Goal: Information Seeking & Learning: Compare options

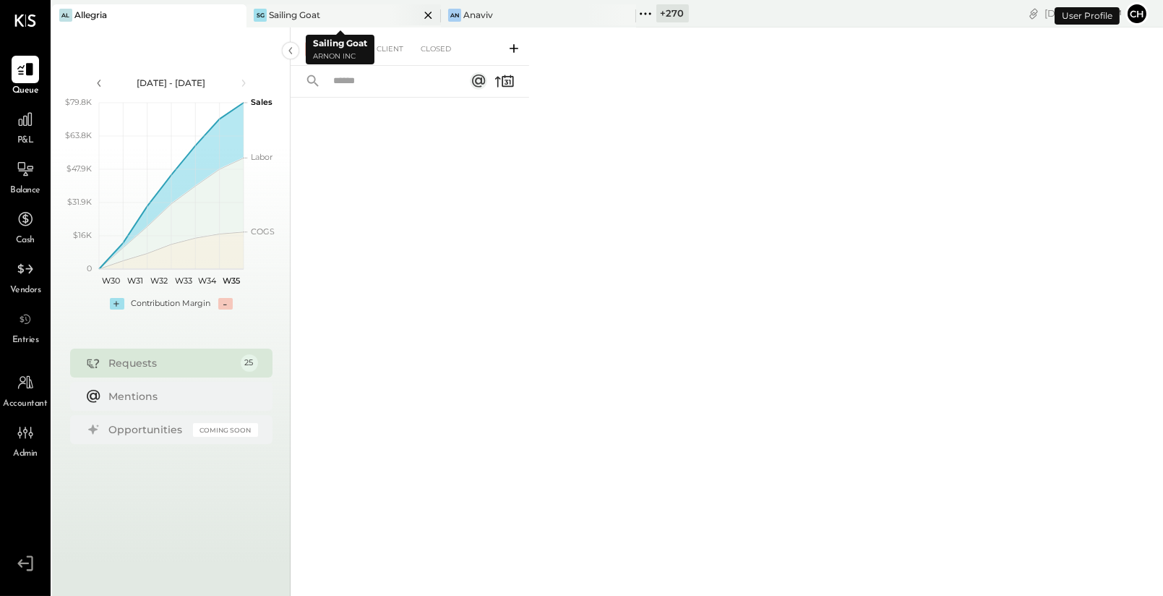
click at [421, 12] on icon at bounding box center [428, 15] width 18 height 17
click at [426, 12] on icon at bounding box center [430, 15] width 18 height 17
click at [252, 11] on icon at bounding box center [256, 13] width 19 height 19
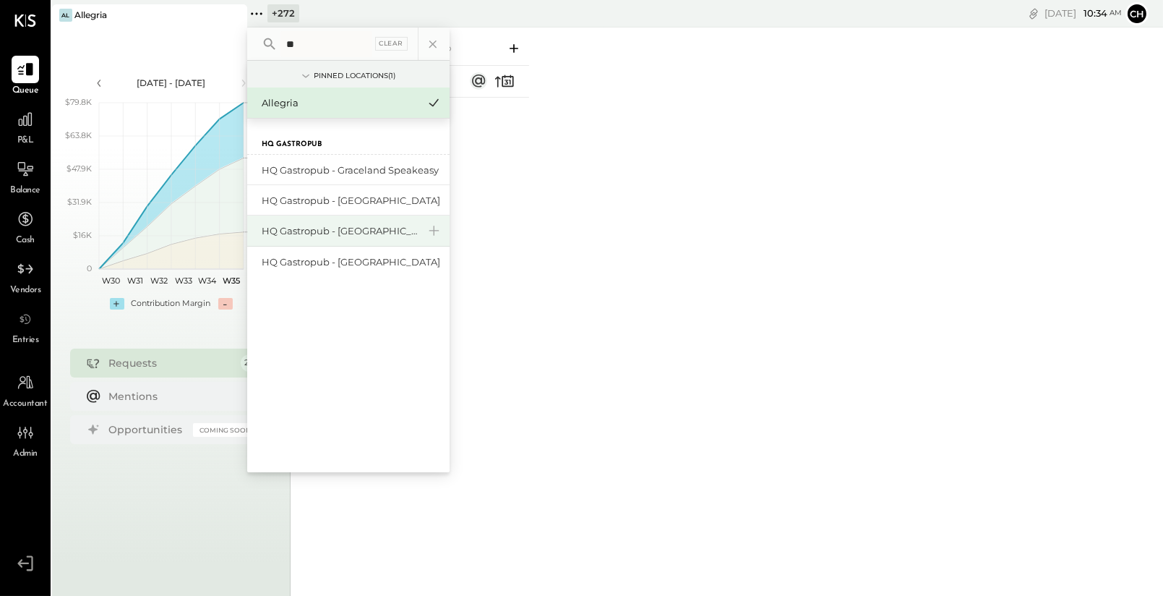
type input "**"
click at [335, 226] on div "HQ Gastropub - [GEOGRAPHIC_DATA][PERSON_NAME]" at bounding box center [340, 231] width 156 height 14
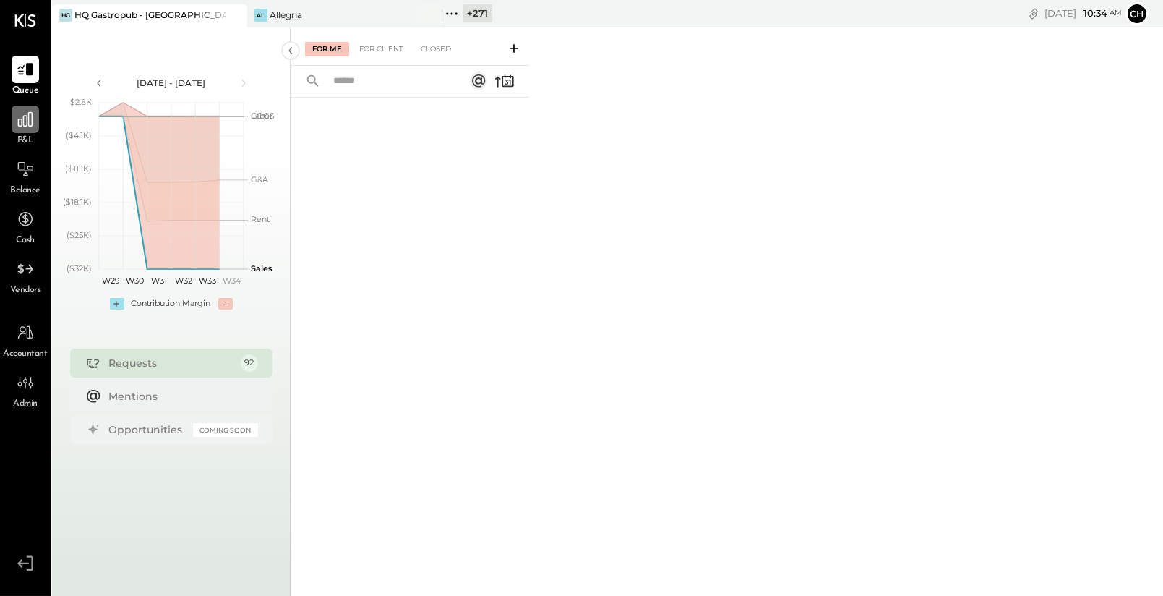
click at [30, 121] on icon at bounding box center [25, 119] width 19 height 19
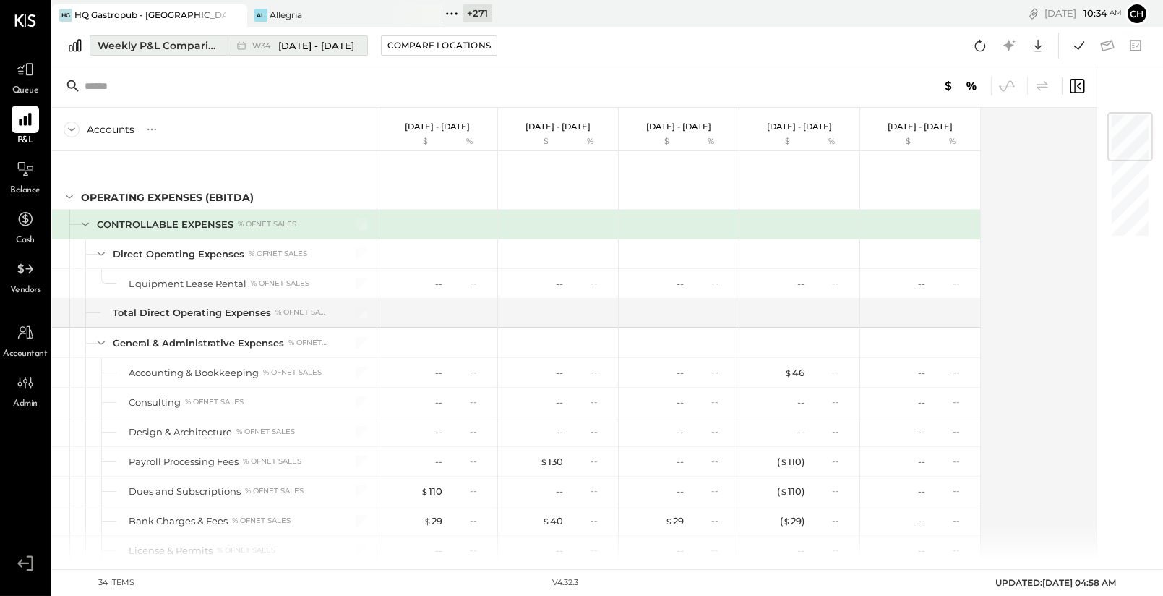
click at [174, 50] on div "Weekly P&L Comparison" at bounding box center [158, 45] width 121 height 14
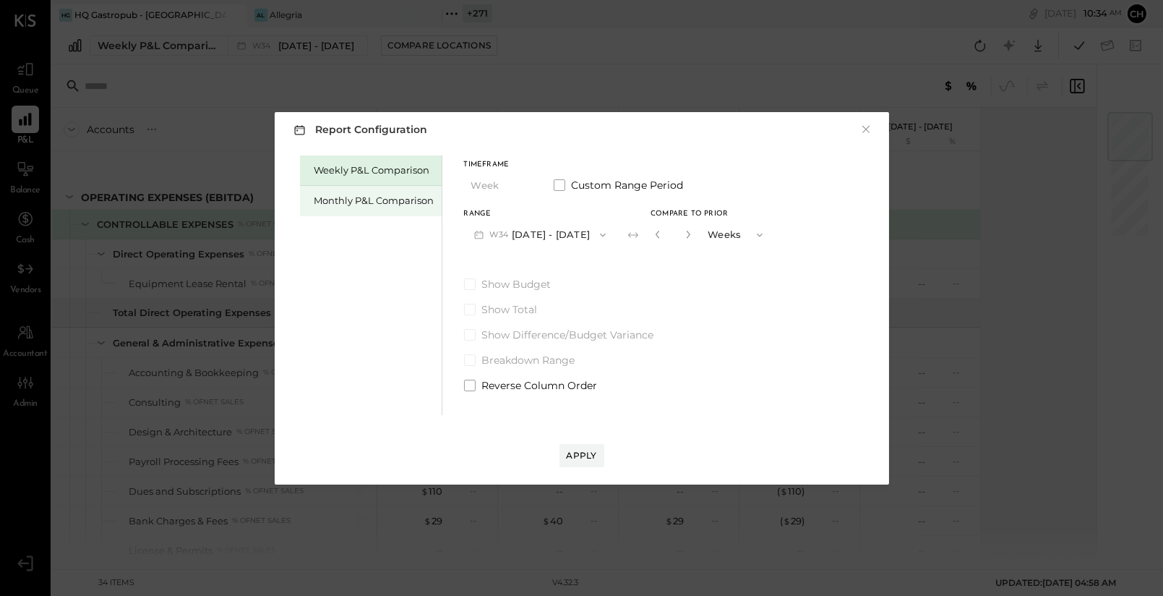
click at [359, 208] on div "Monthly P&L Comparison" at bounding box center [371, 201] width 142 height 30
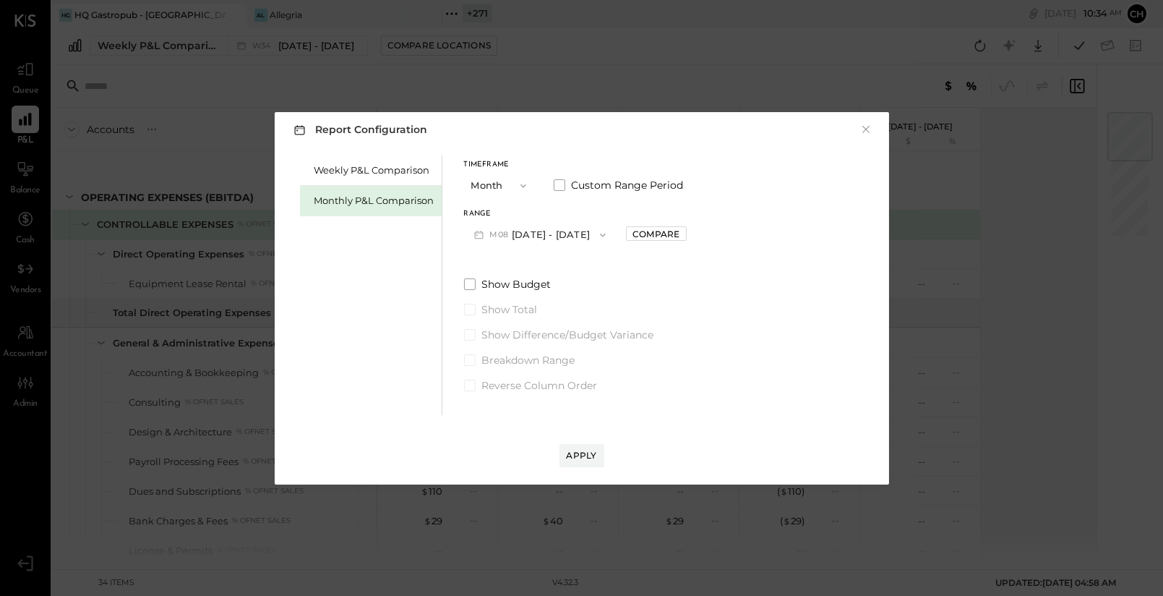
click at [523, 230] on button "M08 [DATE] - [DATE]" at bounding box center [540, 234] width 153 height 27
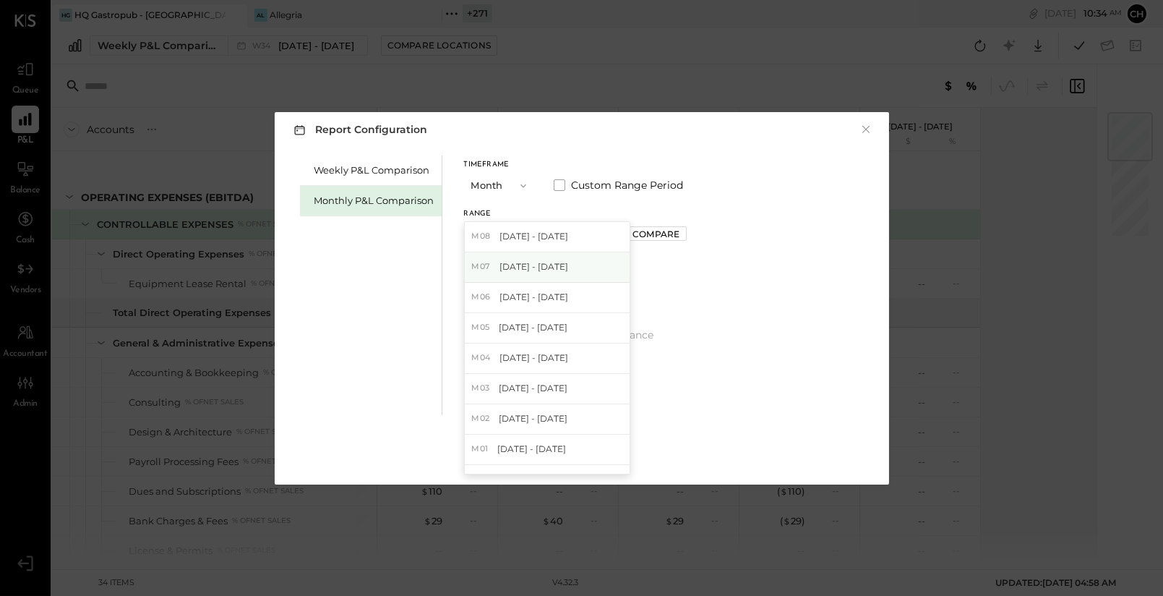
click at [538, 259] on div "M07 [DATE] - [DATE]" at bounding box center [547, 267] width 165 height 30
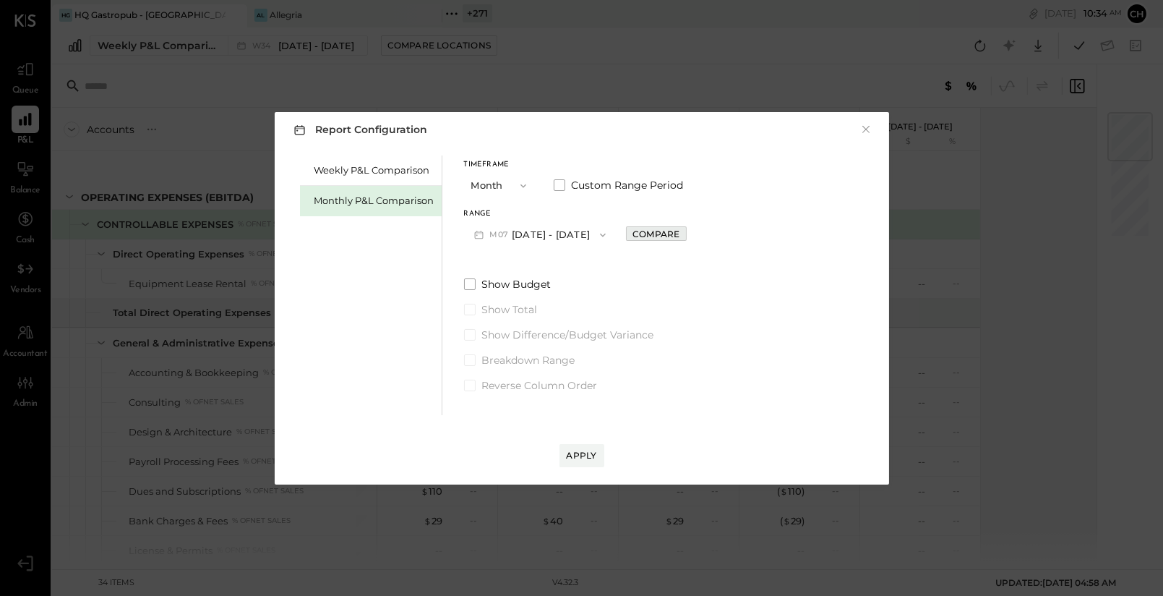
click at [655, 235] on div "Compare" at bounding box center [655, 234] width 47 height 12
click at [684, 233] on icon "button" at bounding box center [688, 234] width 9 height 9
type input "*"
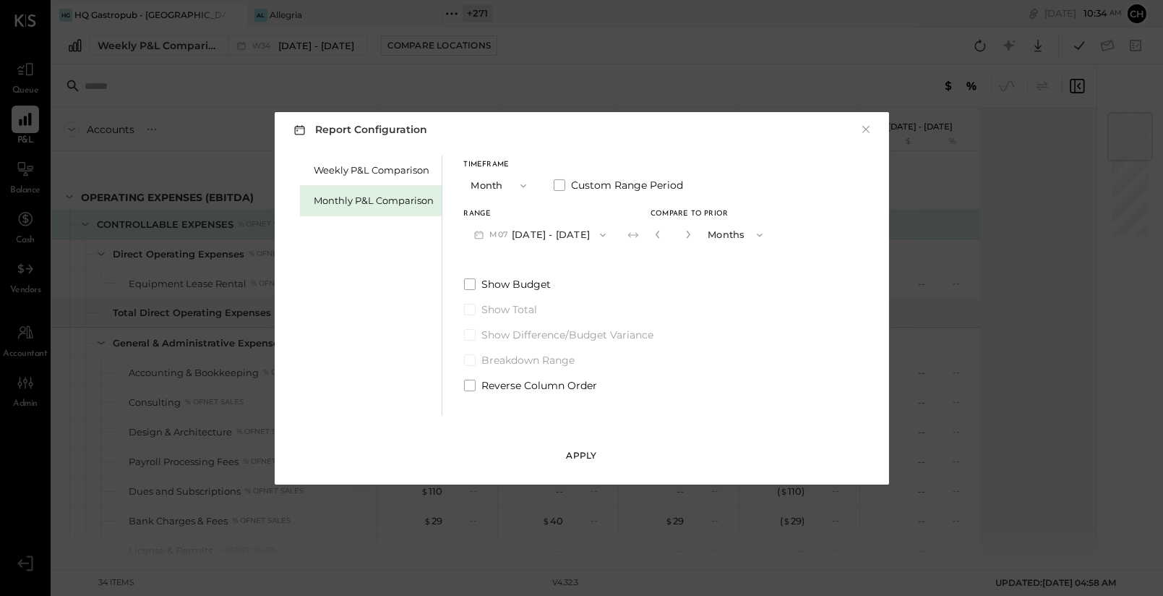
click at [584, 452] on div "Apply" at bounding box center [582, 455] width 30 height 12
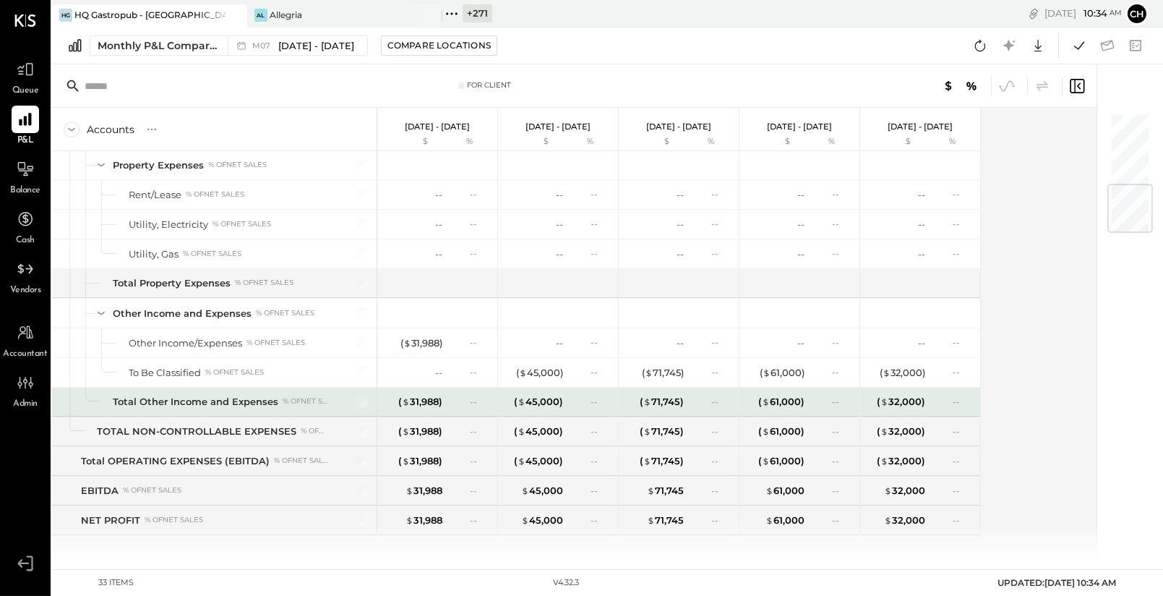
scroll to position [601, 0]
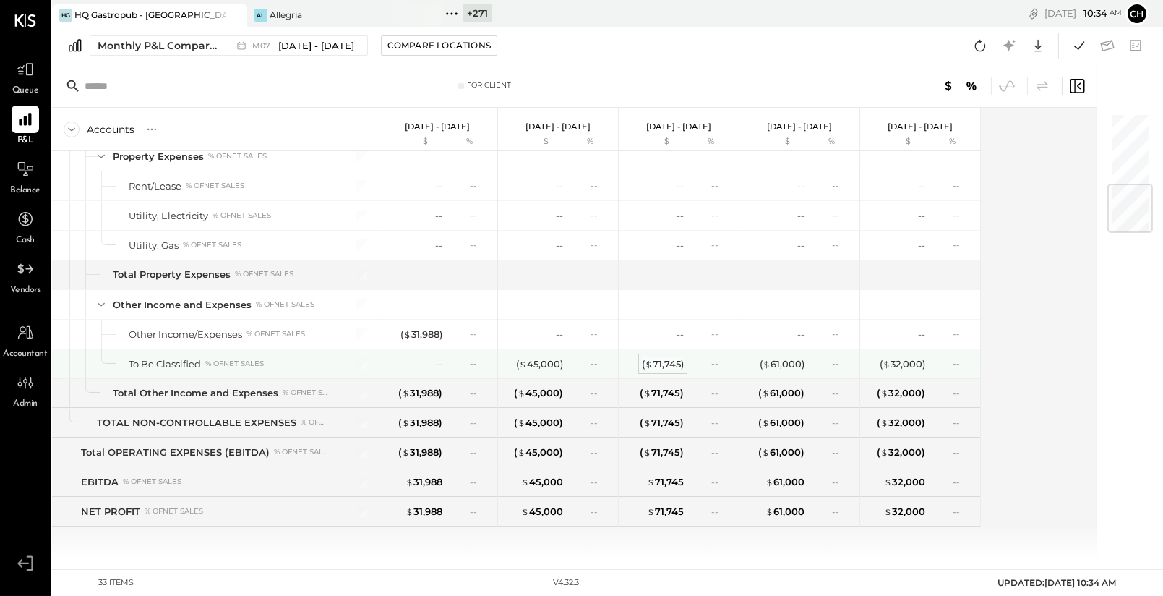
click at [657, 361] on div "( $ 71,745 )" at bounding box center [663, 364] width 42 height 14
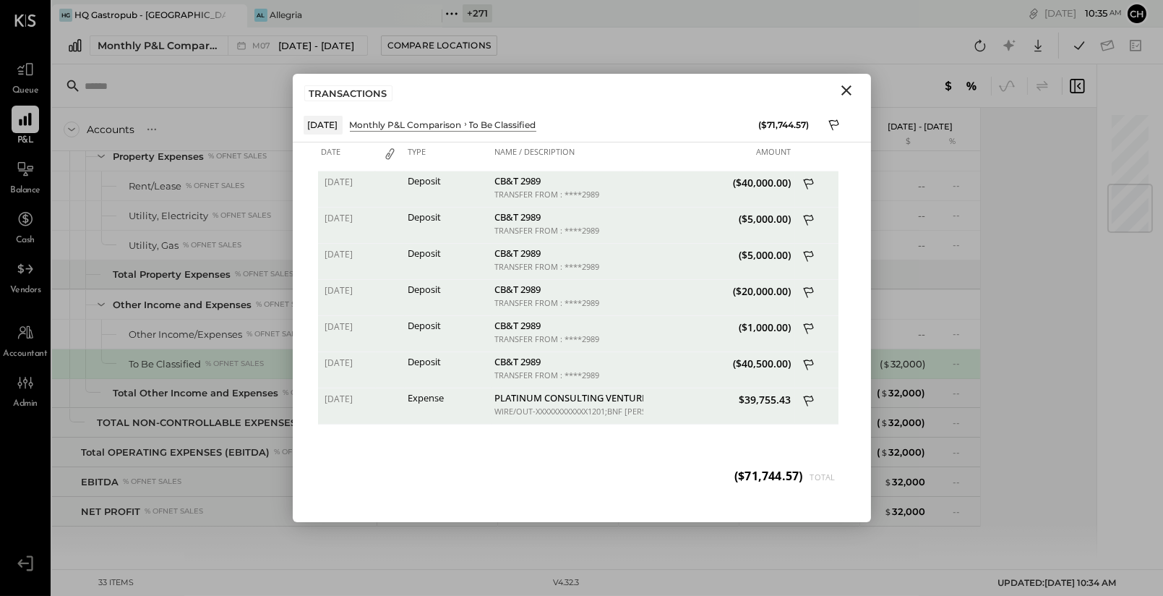
click at [844, 90] on icon "Close" at bounding box center [846, 90] width 17 height 17
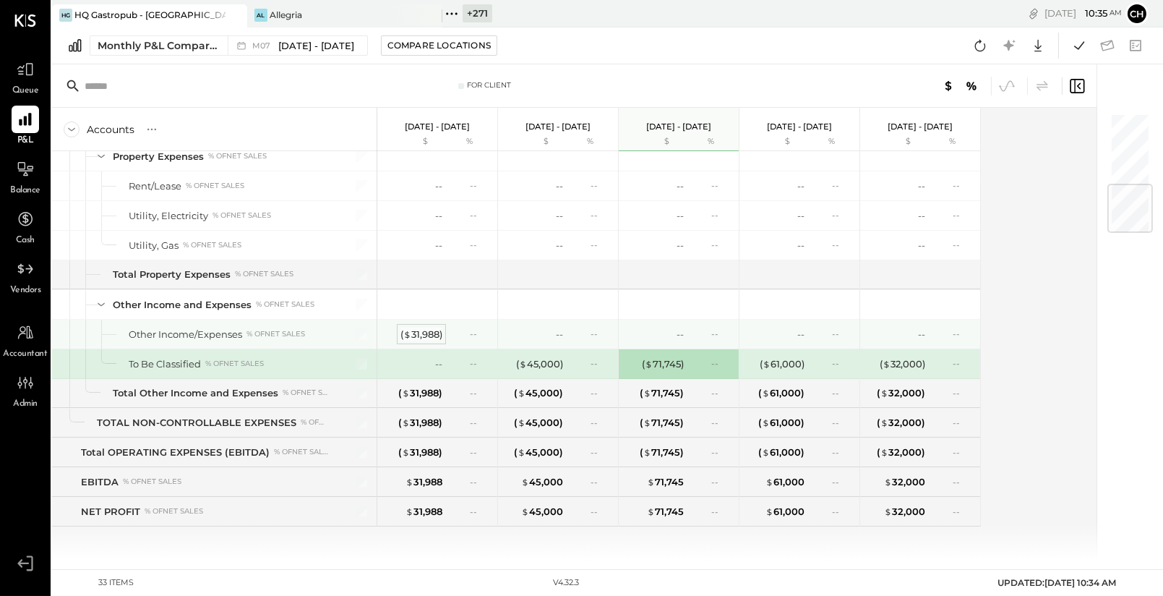
click at [431, 327] on div "( $ 31,988 )" at bounding box center [421, 334] width 42 height 14
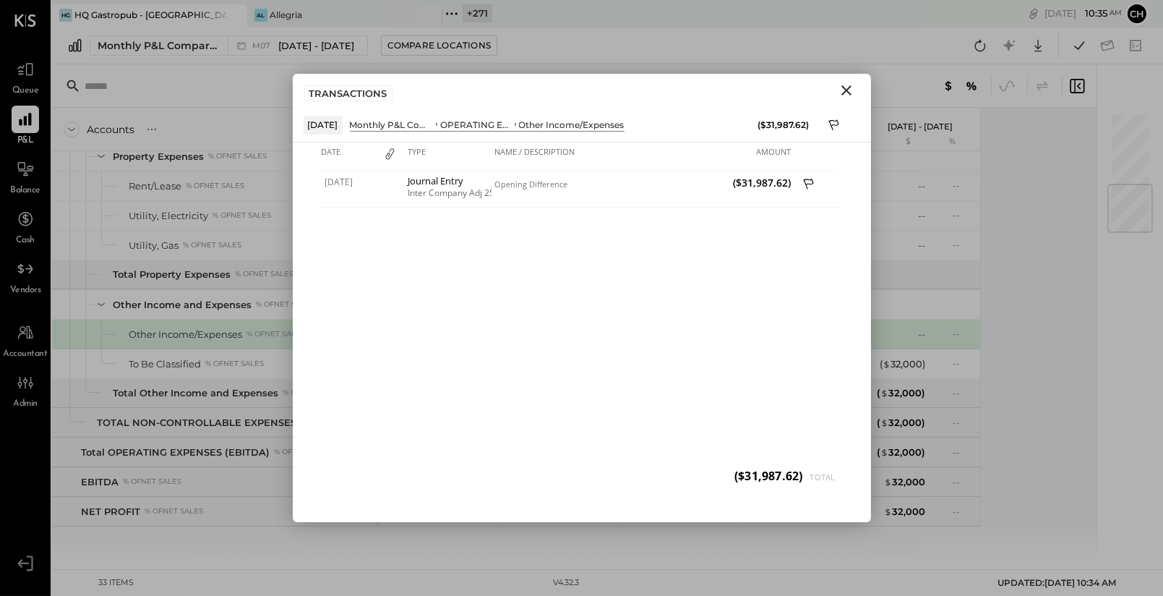
click at [845, 93] on icon "Close" at bounding box center [846, 90] width 17 height 17
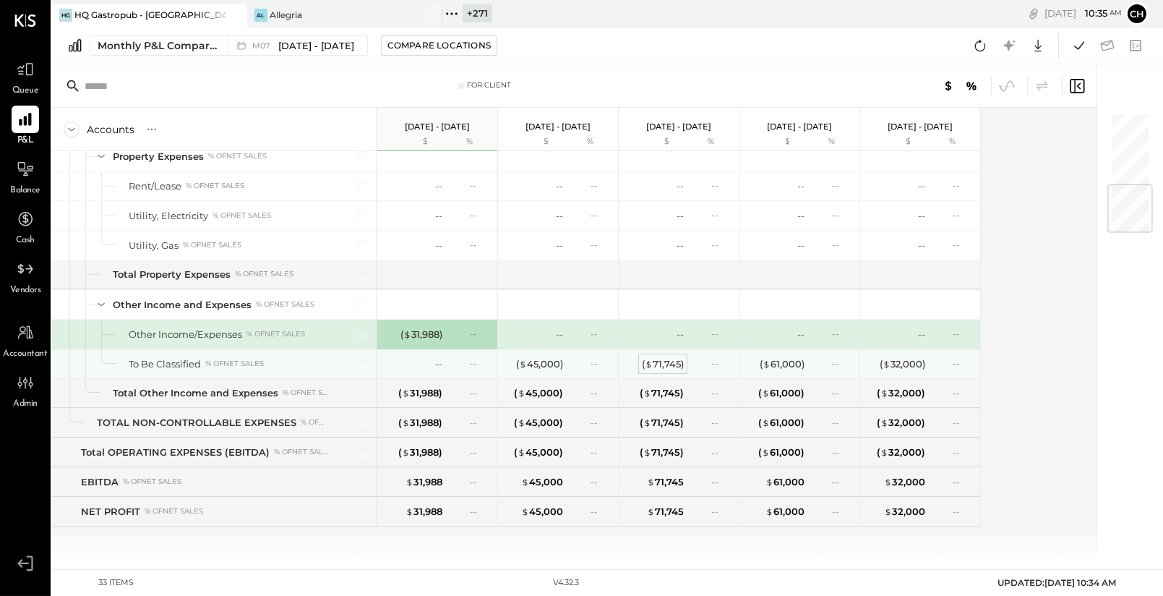
click at [657, 364] on div "( $ 71,745 )" at bounding box center [663, 364] width 42 height 14
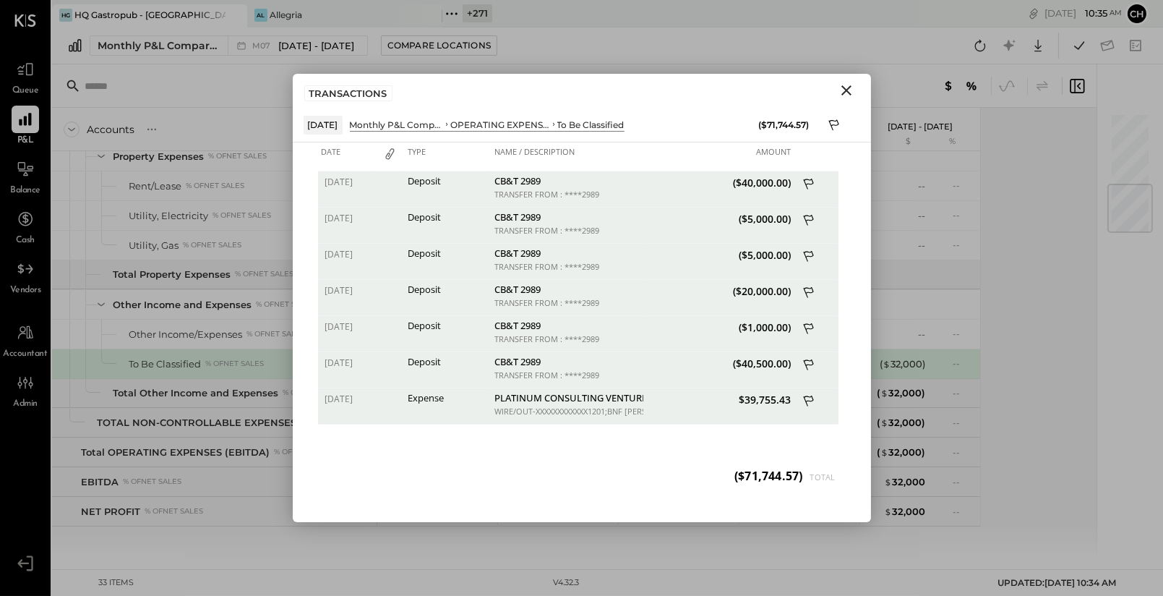
click at [843, 88] on icon "Close" at bounding box center [846, 90] width 10 height 10
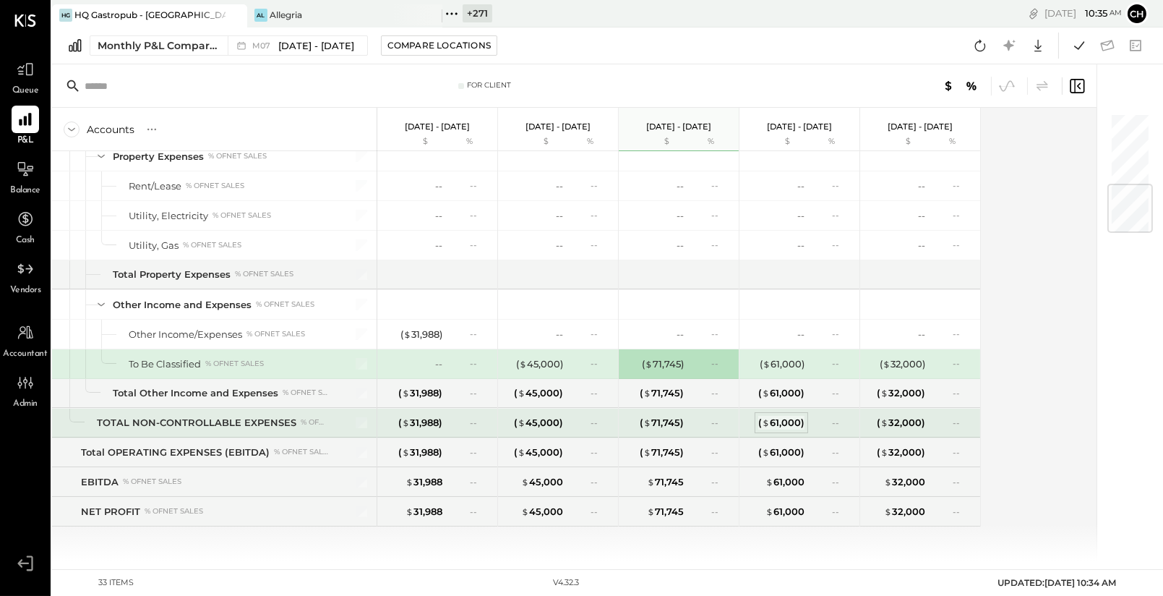
click at [797, 423] on div "( $ 61,000 )" at bounding box center [781, 423] width 46 height 14
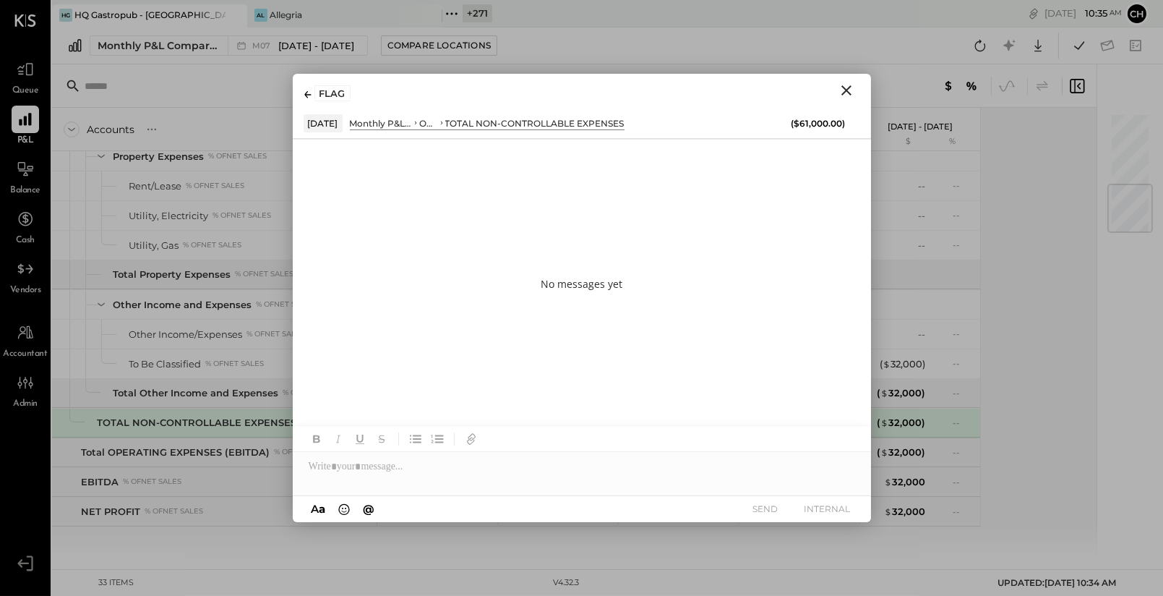
click at [853, 90] on icon "Close" at bounding box center [846, 90] width 17 height 17
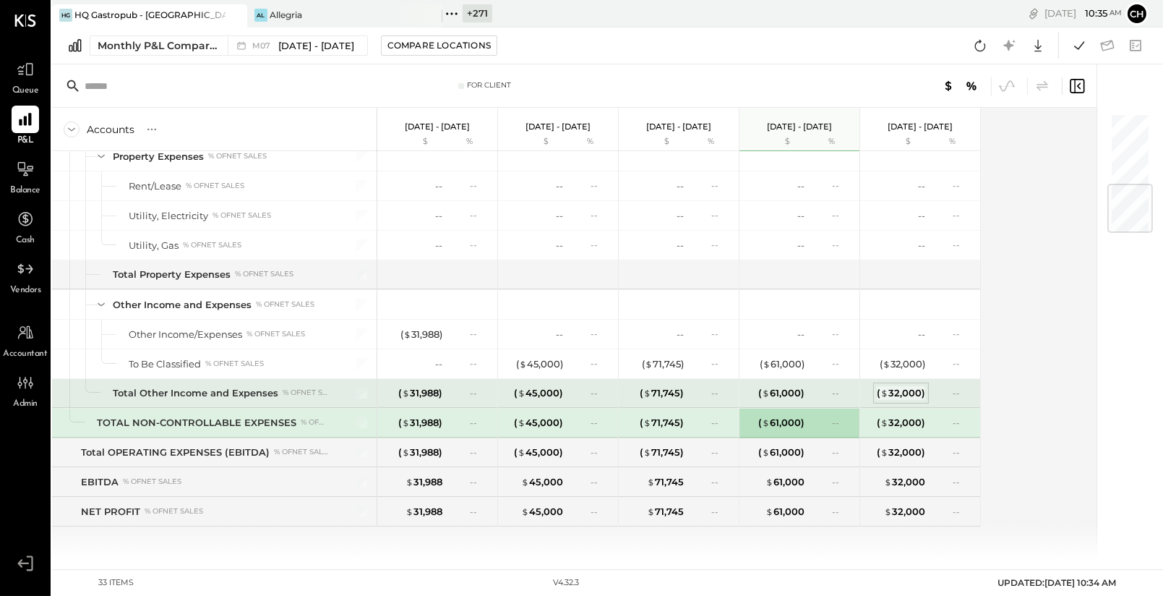
click at [901, 388] on div "( $ 32,000 )" at bounding box center [901, 393] width 48 height 14
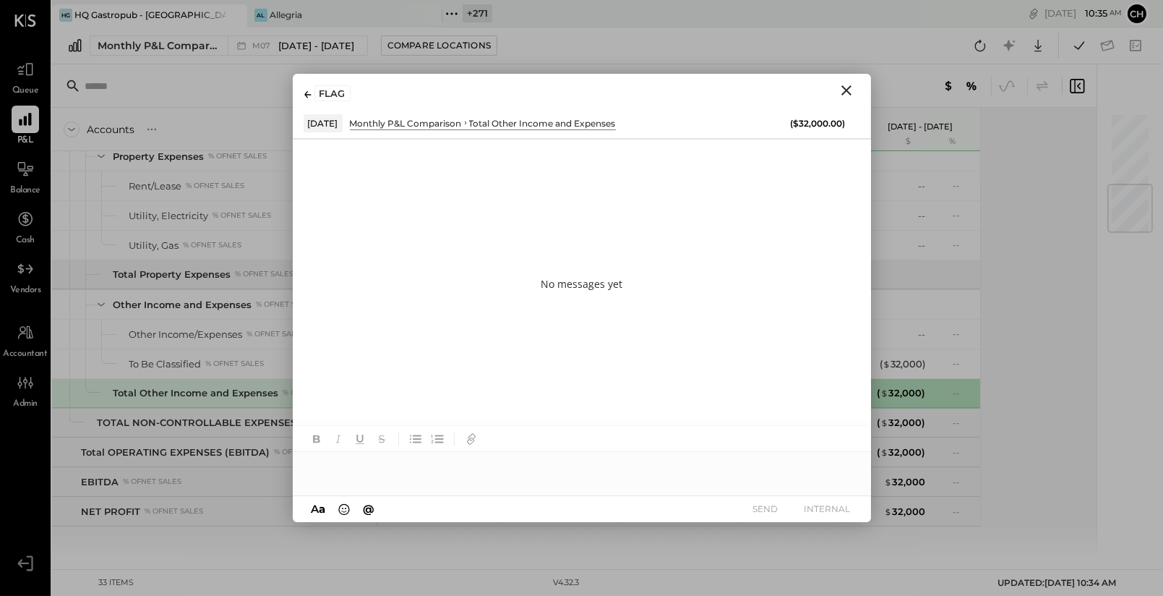
click at [851, 87] on icon "Close" at bounding box center [846, 90] width 17 height 17
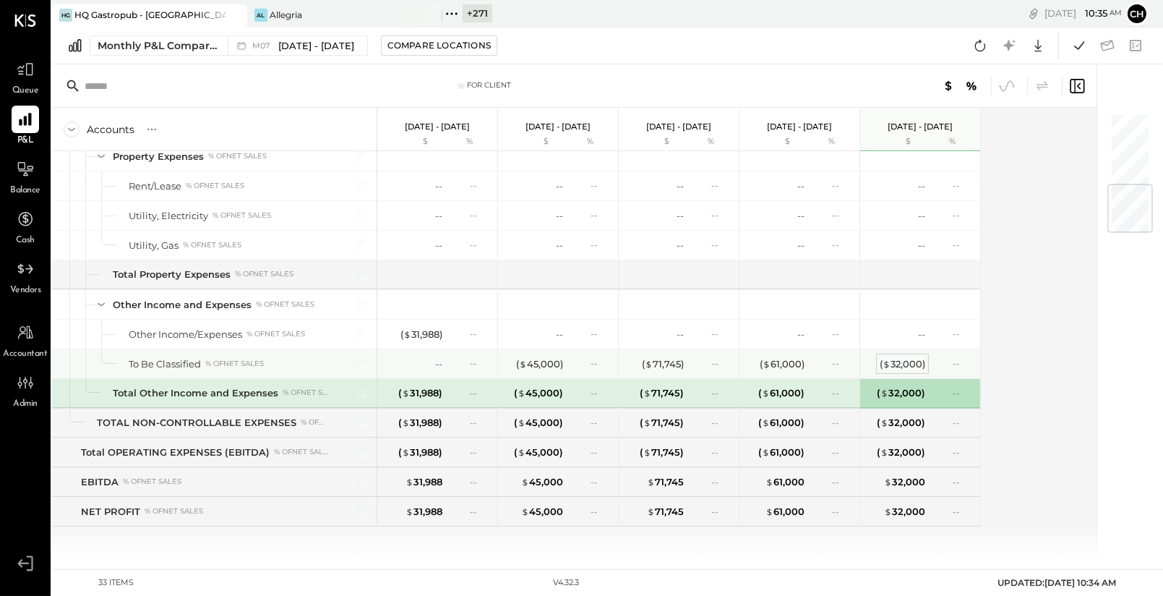
click at [898, 363] on div "( $ 32,000 )" at bounding box center [903, 364] width 46 height 14
